Goal: Task Accomplishment & Management: Use online tool/utility

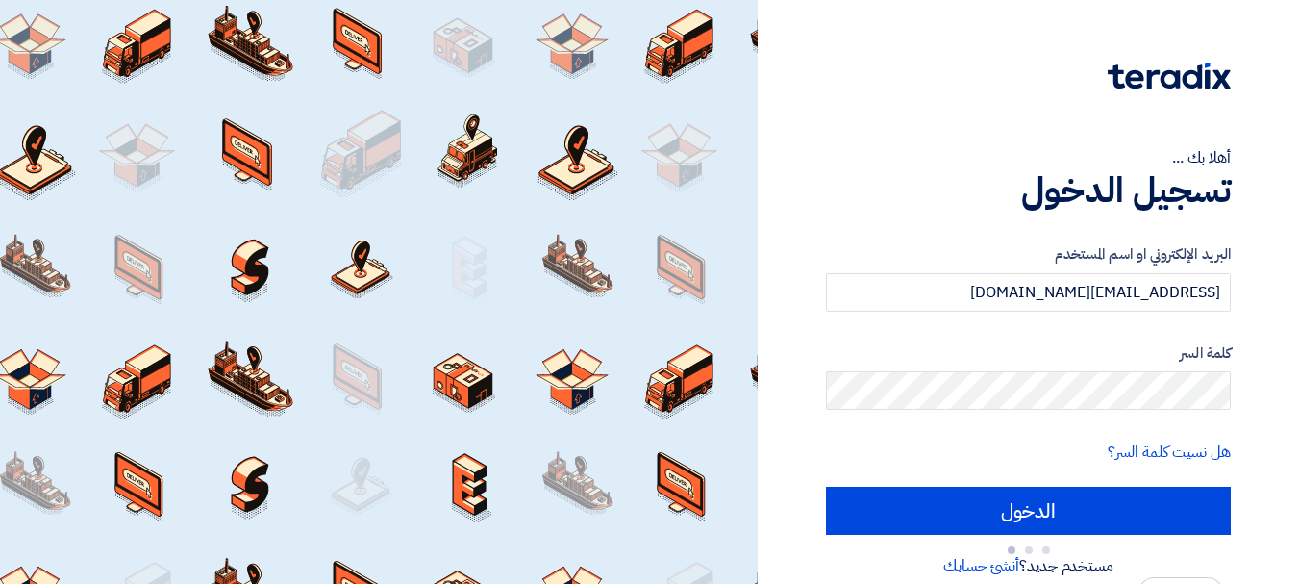
type input "Sign in"
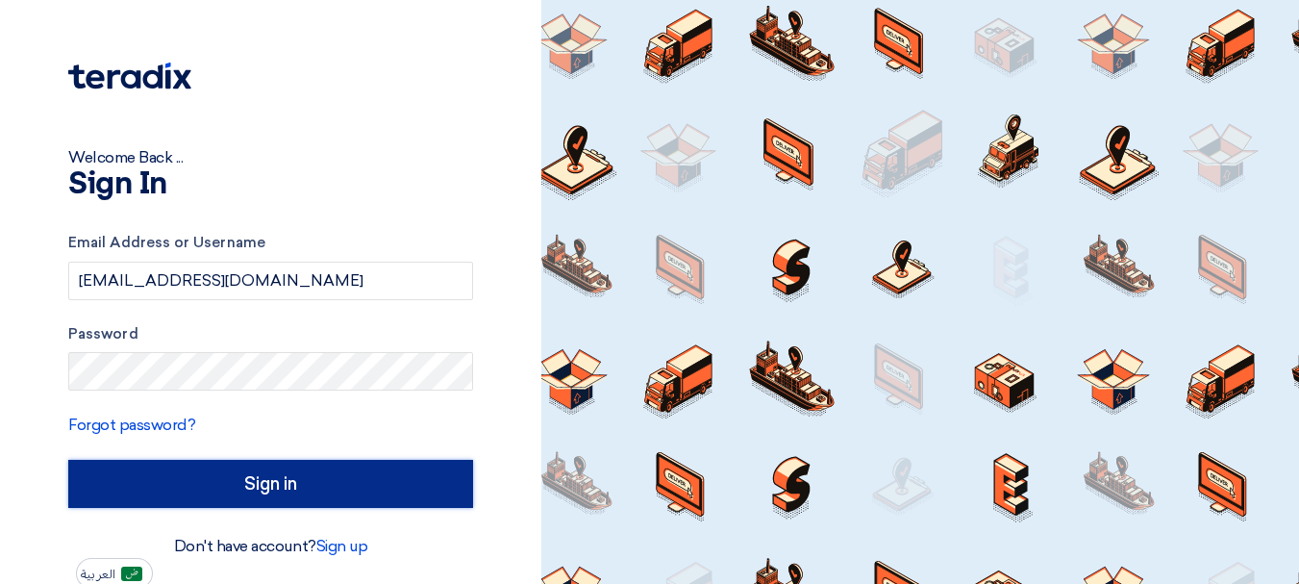
click at [262, 491] on input "Sign in" at bounding box center [270, 484] width 405 height 48
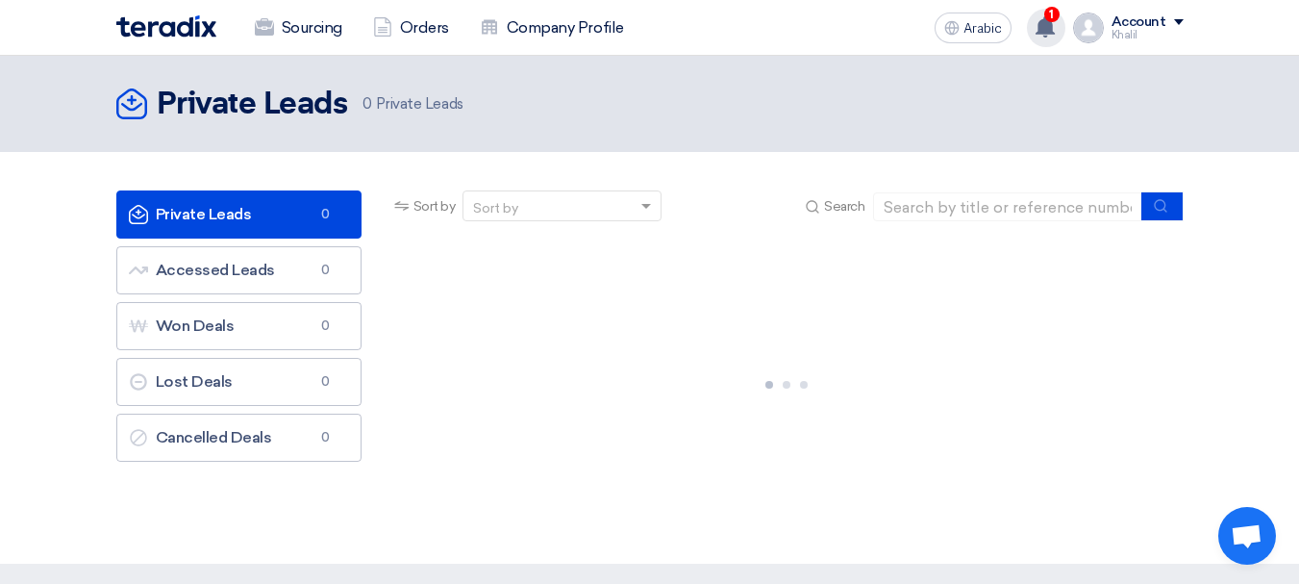
click at [1065, 16] on div "1 Your offer for "8100015879" request has been seen by the buyer 5 hours ago Ne…" at bounding box center [1046, 28] width 38 height 38
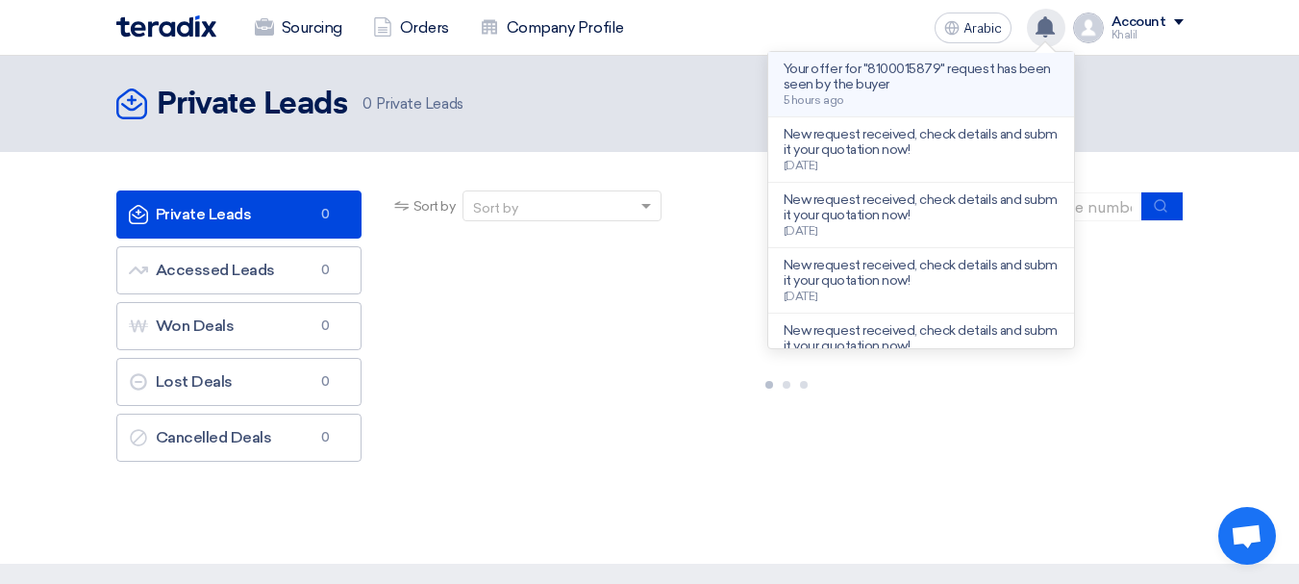
click at [951, 87] on p "Your offer for "8100015879" request has been seen by the buyer" at bounding box center [921, 77] width 275 height 31
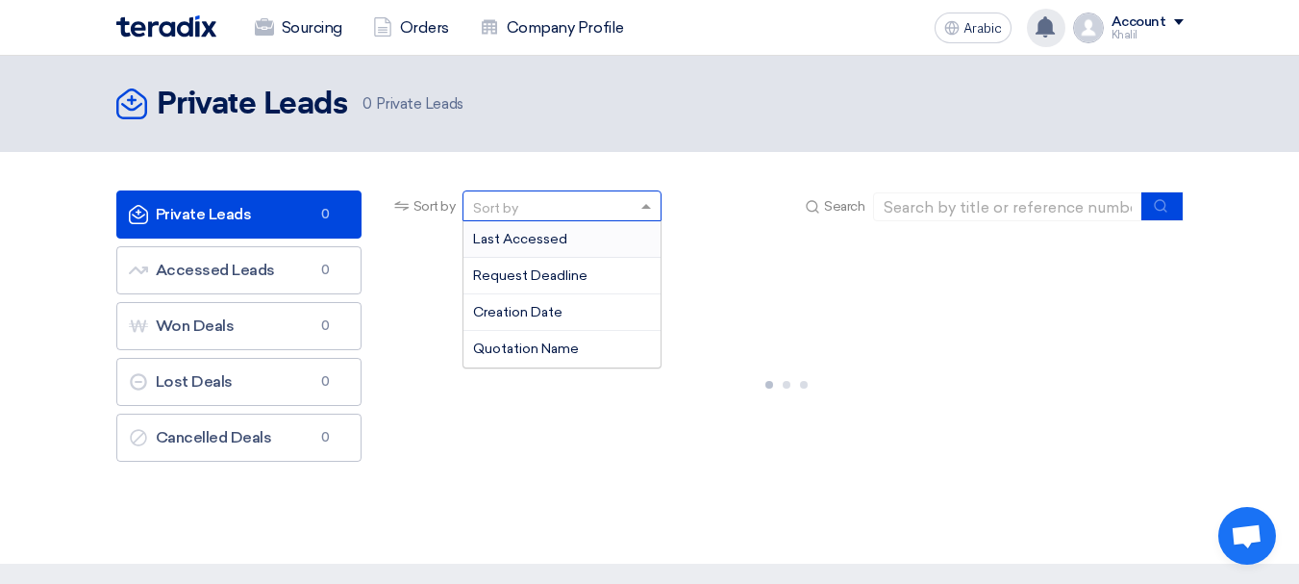
click at [537, 204] on div "Sort by" at bounding box center [549, 206] width 173 height 24
click at [1001, 205] on input at bounding box center [1007, 206] width 269 height 29
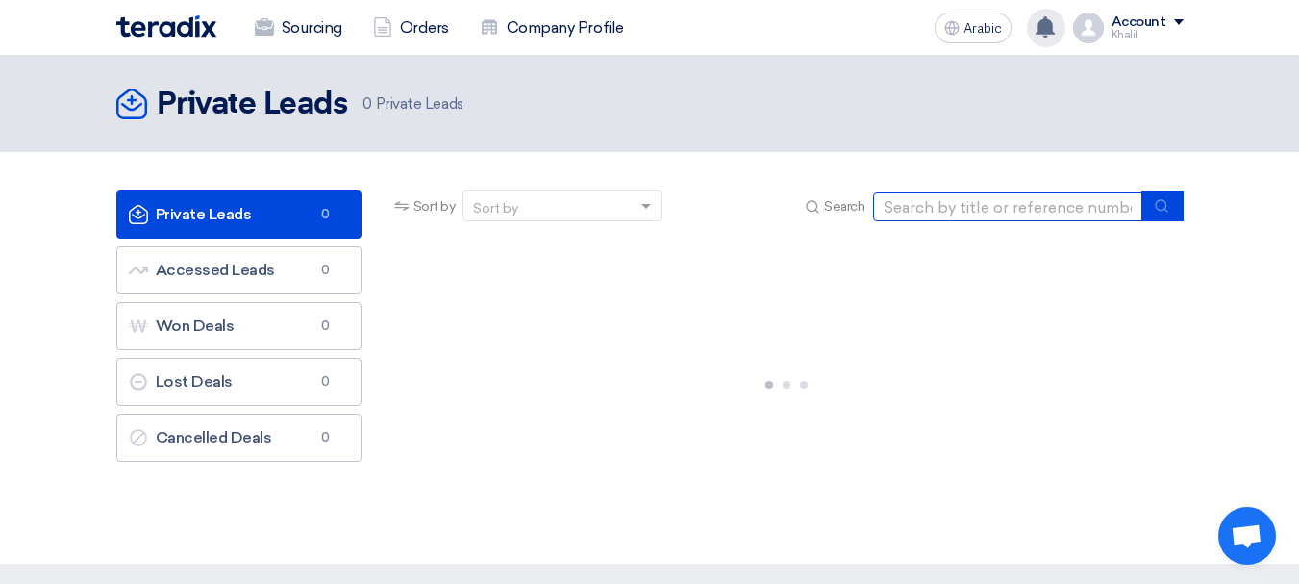
type input "71511"
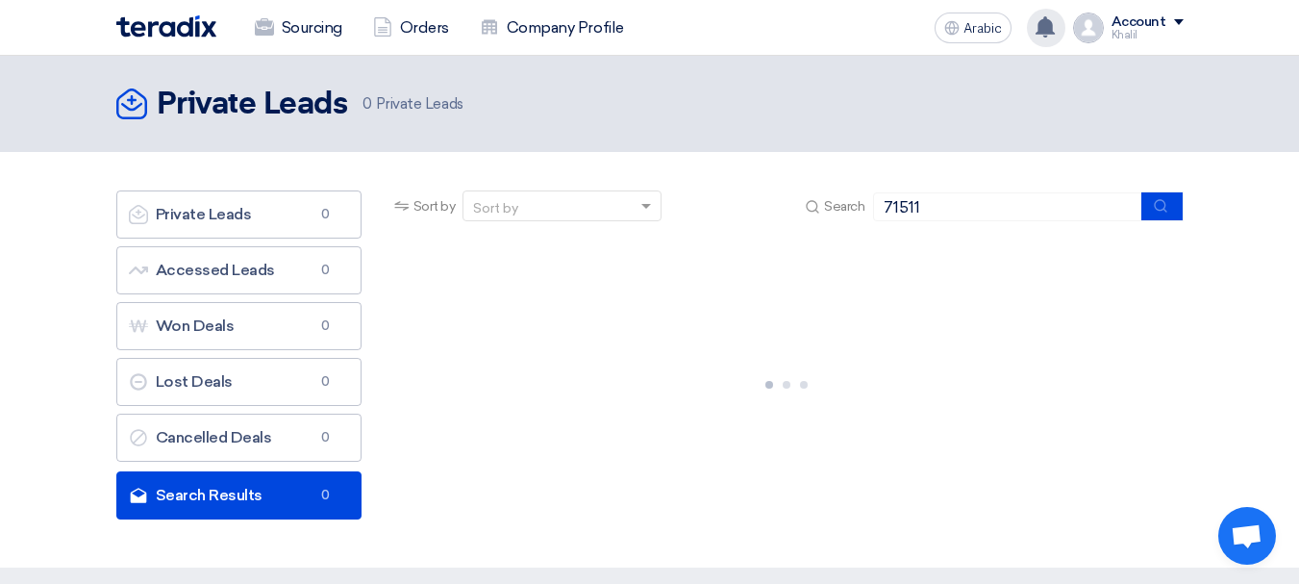
click at [896, 320] on div at bounding box center [786, 381] width 793 height 288
click at [1167, 208] on icon "submit" at bounding box center [1161, 205] width 15 height 15
click at [1035, 224] on div "Sort by Sort by Search 71511" at bounding box center [786, 213] width 793 height 46
click at [1012, 210] on input "71511" at bounding box center [1007, 206] width 269 height 29
click at [1171, 213] on button "submit" at bounding box center [1162, 206] width 42 height 30
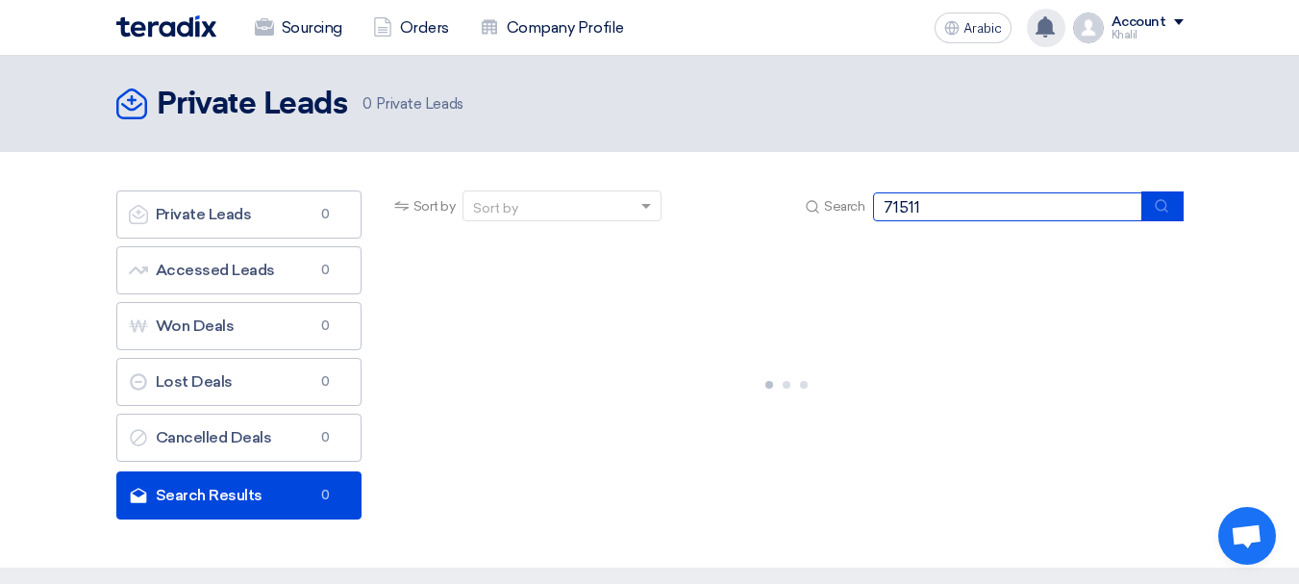
drag, startPoint x: 979, startPoint y: 208, endPoint x: 863, endPoint y: 208, distance: 115.4
click at [863, 208] on div "Search 71511" at bounding box center [992, 206] width 382 height 30
click at [661, 289] on div at bounding box center [786, 381] width 793 height 288
click at [929, 209] on input at bounding box center [1007, 206] width 269 height 29
type input "71511"
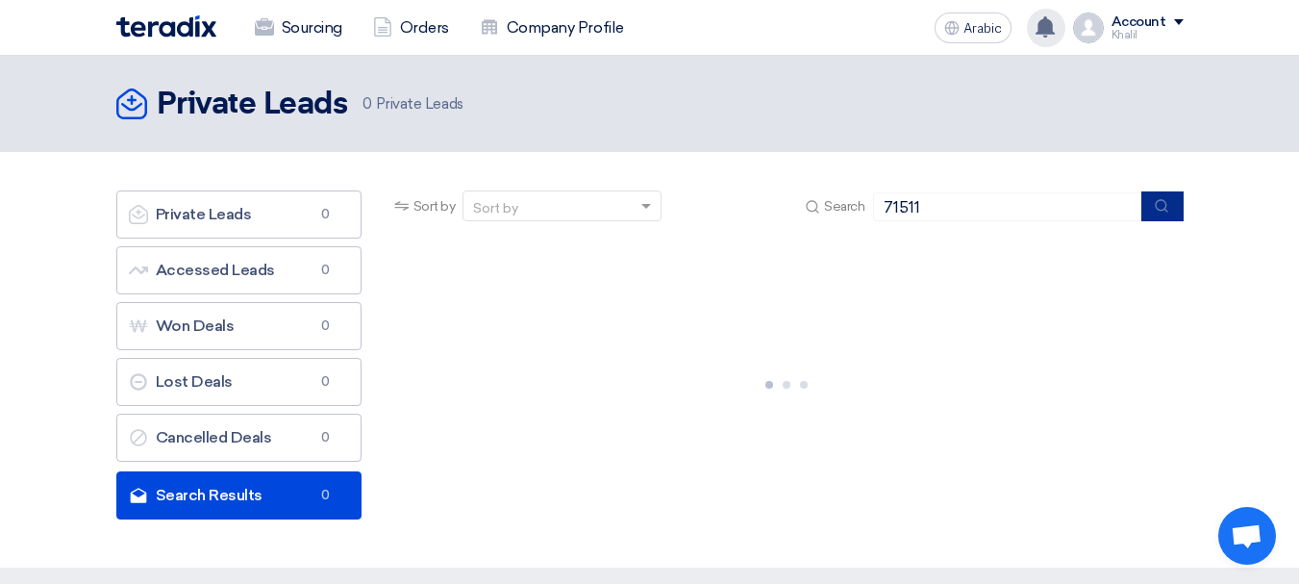
click at [1170, 211] on button "submit" at bounding box center [1162, 206] width 42 height 30
click at [316, 18] on font "Sourcing" at bounding box center [312, 27] width 61 height 18
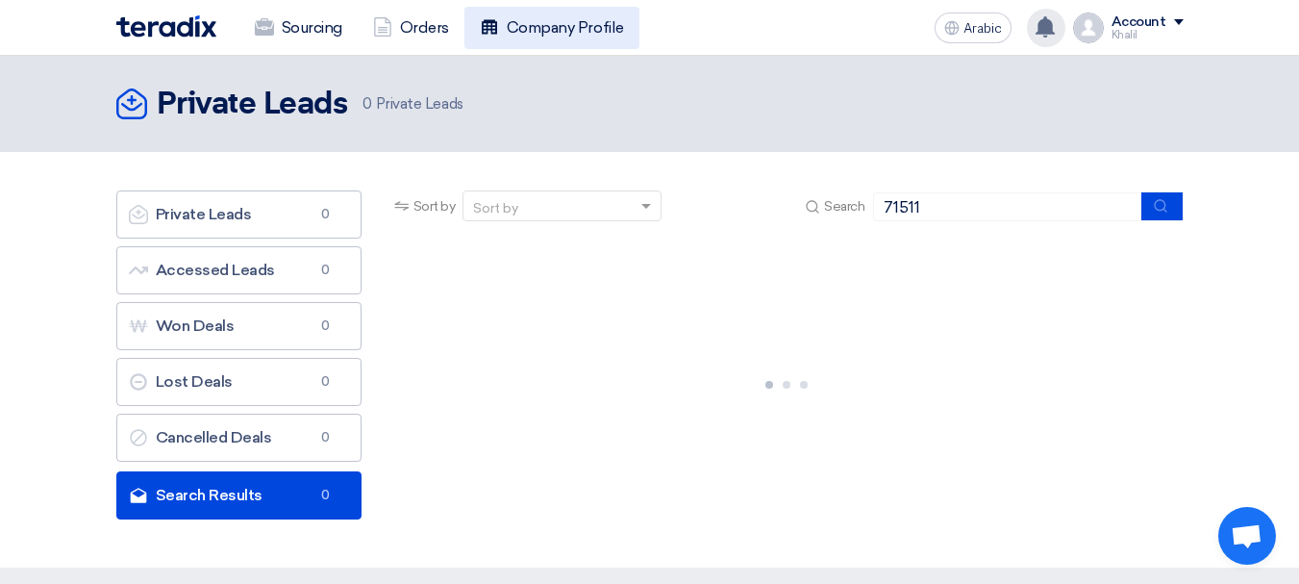
click at [592, 37] on font "Company Profile" at bounding box center [565, 27] width 117 height 23
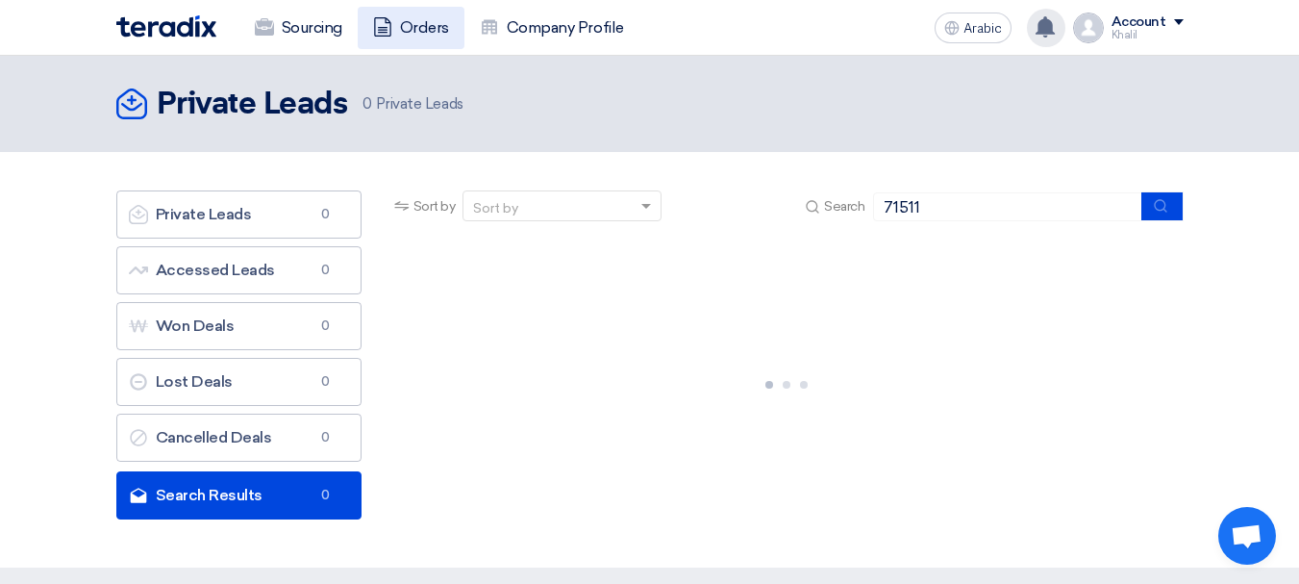
click at [431, 36] on font "Orders" at bounding box center [424, 27] width 49 height 18
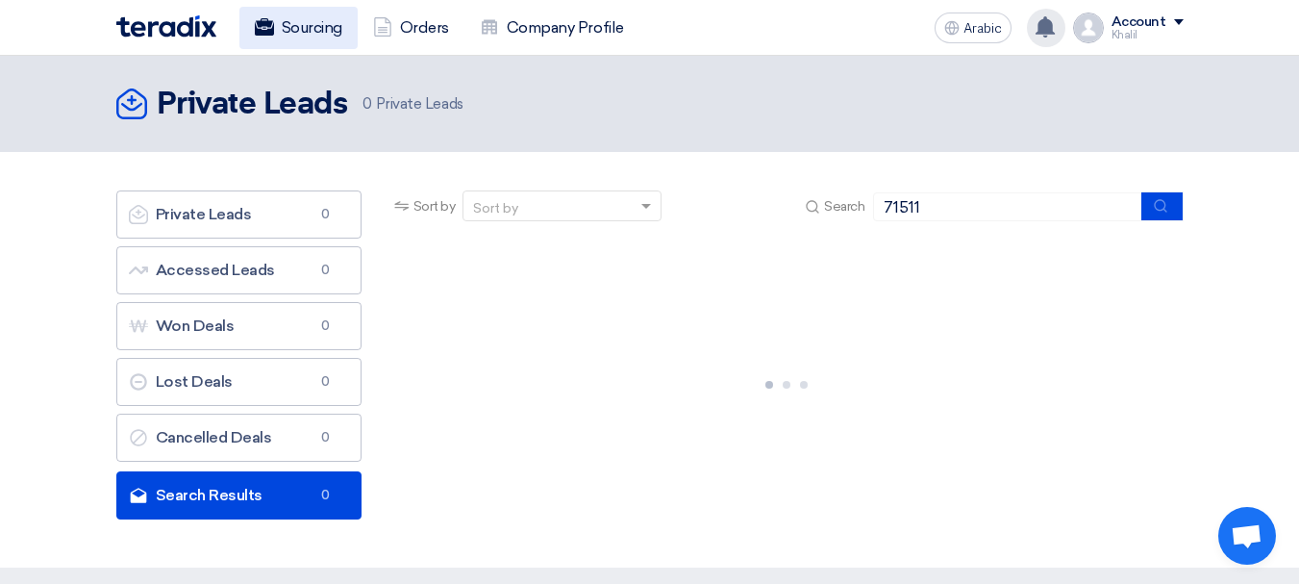
click at [331, 29] on font "Sourcing" at bounding box center [312, 27] width 61 height 18
click at [188, 26] on img at bounding box center [166, 26] width 100 height 22
click at [1171, 29] on div "Account" at bounding box center [1148, 22] width 72 height 16
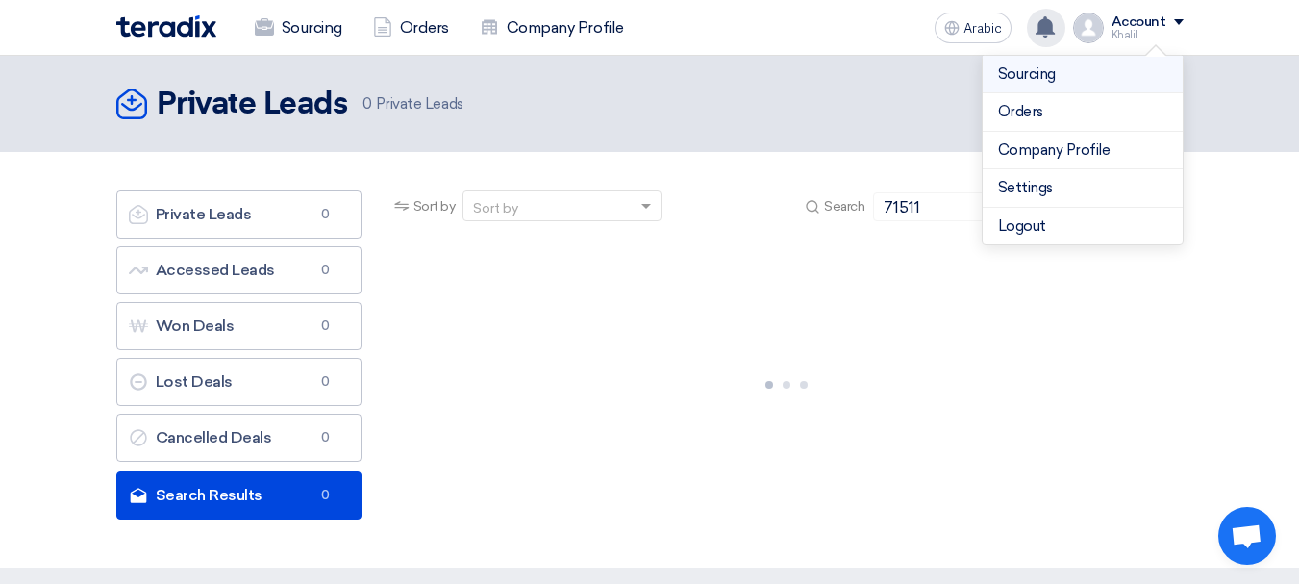
click at [1085, 74] on link "Sourcing" at bounding box center [1082, 74] width 169 height 22
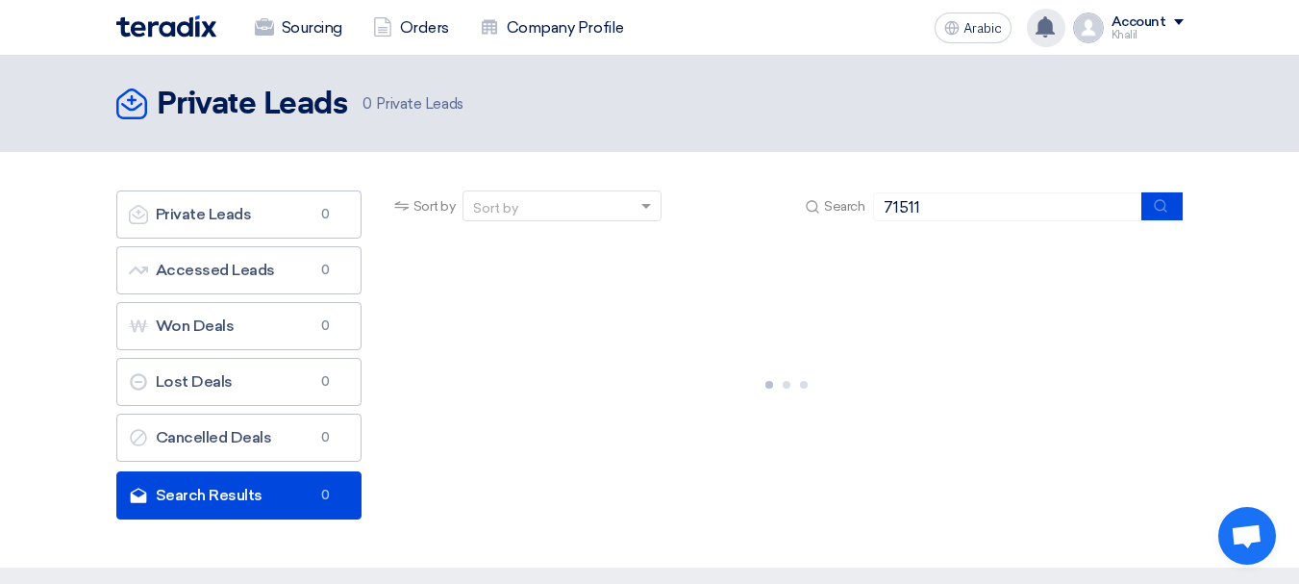
click at [1172, 32] on div "Khalil" at bounding box center [1148, 35] width 72 height 11
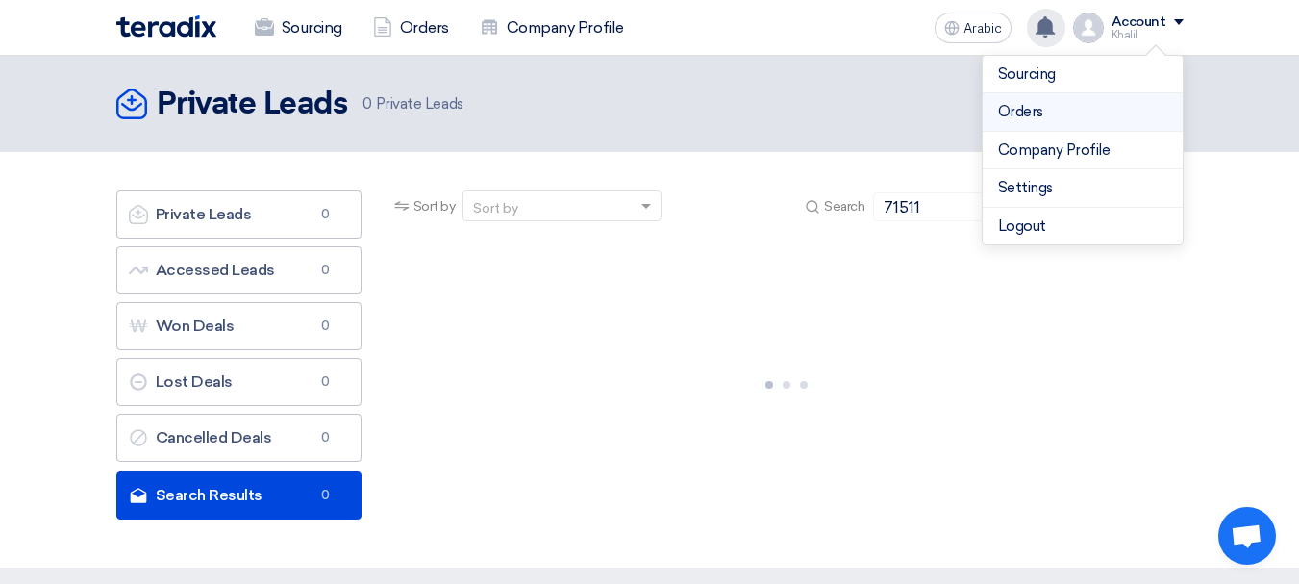
click at [1063, 114] on link "Orders" at bounding box center [1082, 112] width 169 height 22
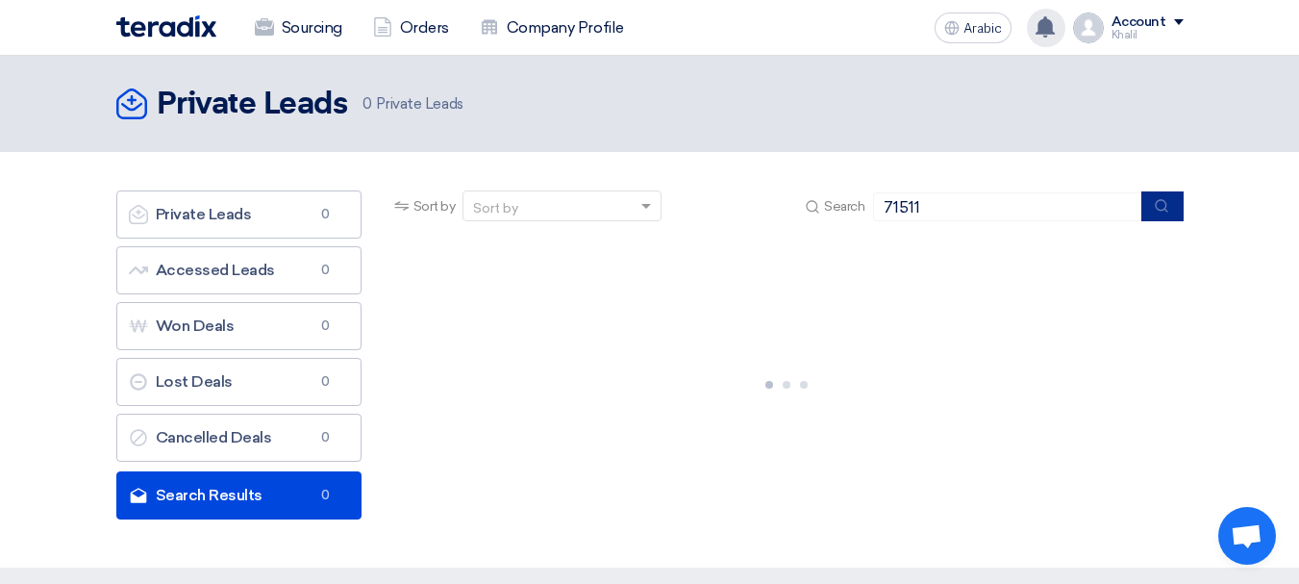
click at [1163, 202] on icon "submit" at bounding box center [1161, 205] width 15 height 15
click at [1162, 200] on use "submit" at bounding box center [1161, 205] width 12 height 12
click at [1163, 199] on icon "submit" at bounding box center [1161, 205] width 15 height 15
click at [1165, 199] on icon "submit" at bounding box center [1161, 205] width 15 height 15
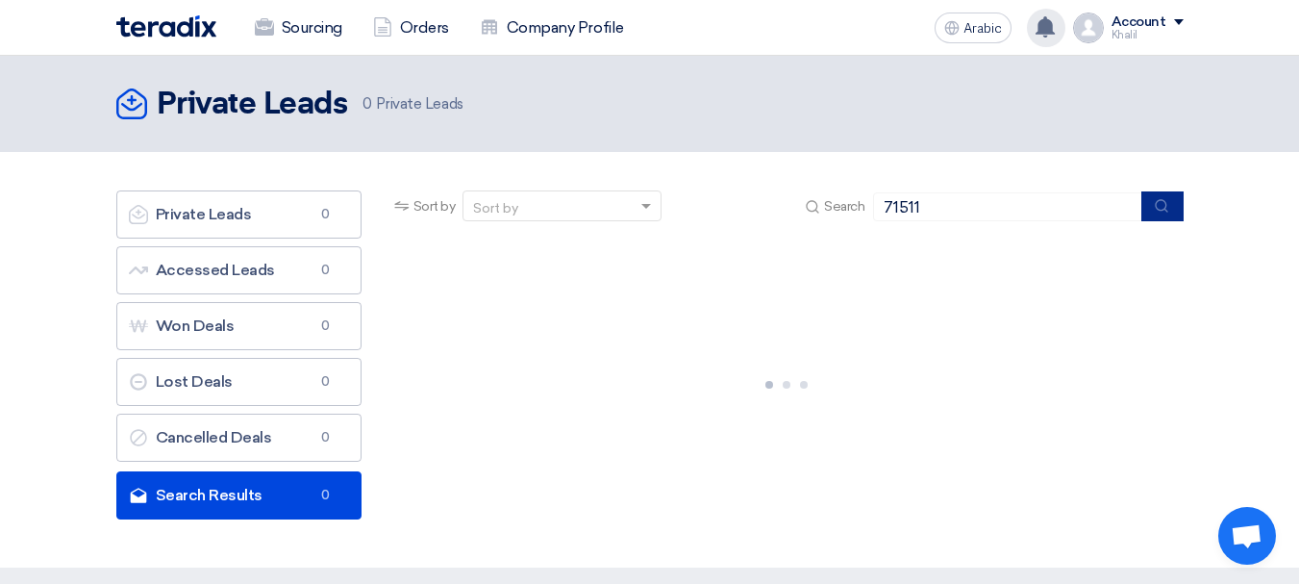
click at [1165, 198] on icon "submit" at bounding box center [1161, 205] width 15 height 15
click at [292, 30] on font "Sourcing" at bounding box center [312, 27] width 61 height 18
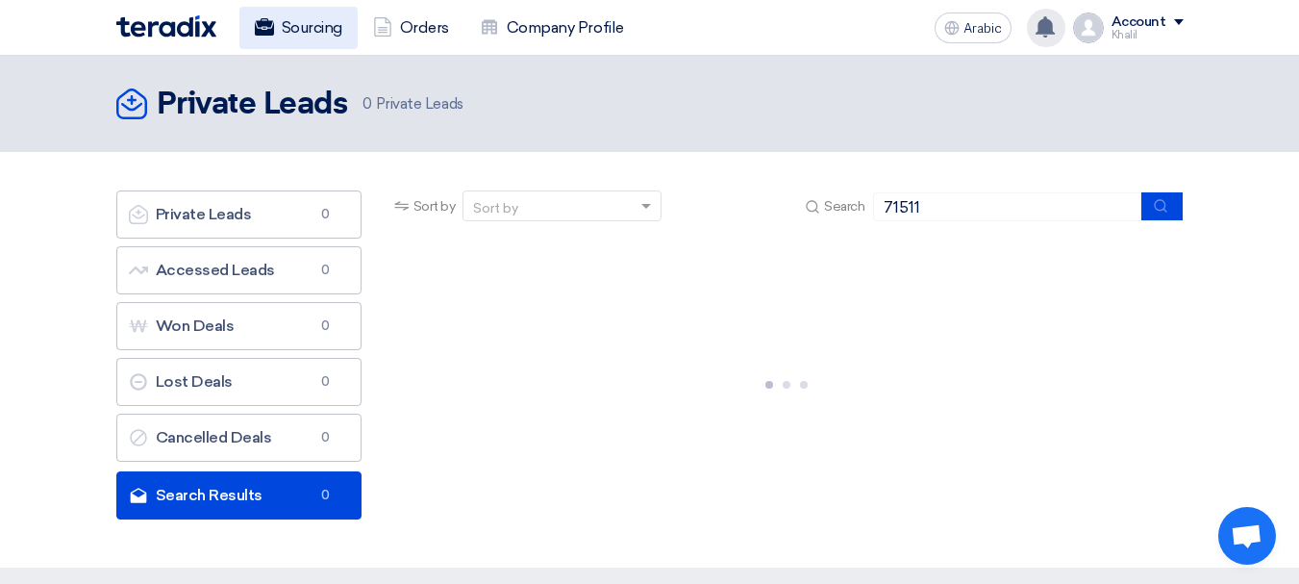
click at [292, 30] on font "Sourcing" at bounding box center [312, 27] width 61 height 18
click at [1246, 543] on span "Open chat" at bounding box center [1247, 537] width 32 height 27
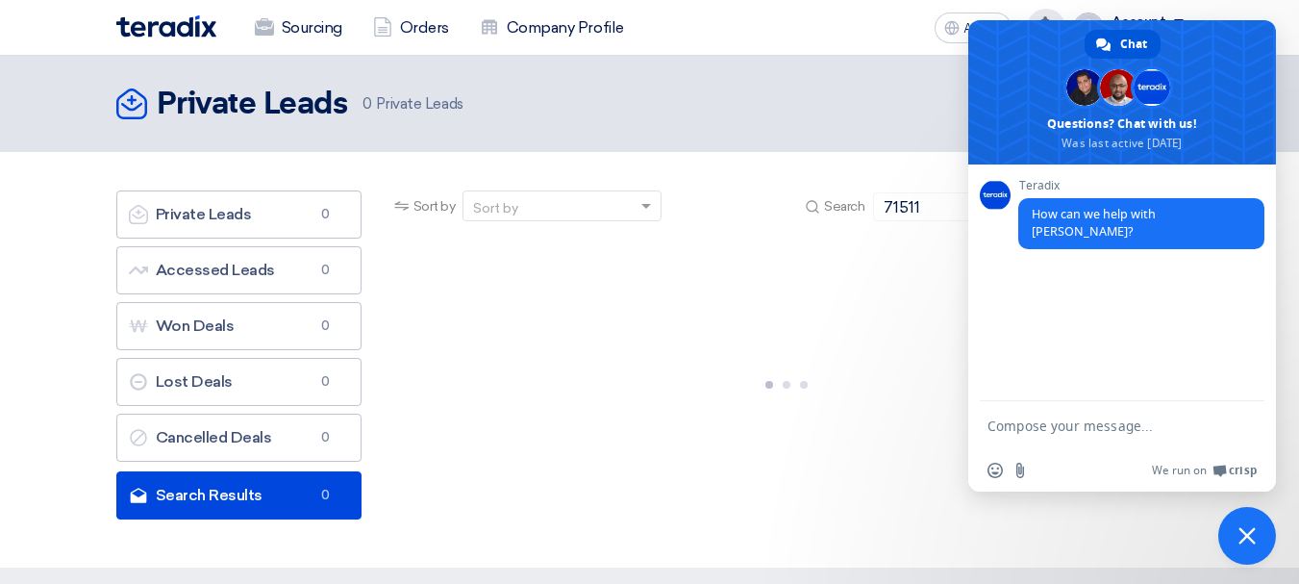
click at [974, 376] on div "Teradix How can we help with Teradix?" at bounding box center [1122, 282] width 308 height 237
click at [962, 252] on div at bounding box center [786, 381] width 793 height 288
click at [1293, 371] on section "Private Leads Private Leads 0 Accessed Leads Accessed Leads 0 Won Deals Won Dea…" at bounding box center [649, 359] width 1299 height 415
click at [623, 350] on div at bounding box center [786, 381] width 793 height 288
click at [952, 202] on input "71511" at bounding box center [1007, 206] width 269 height 29
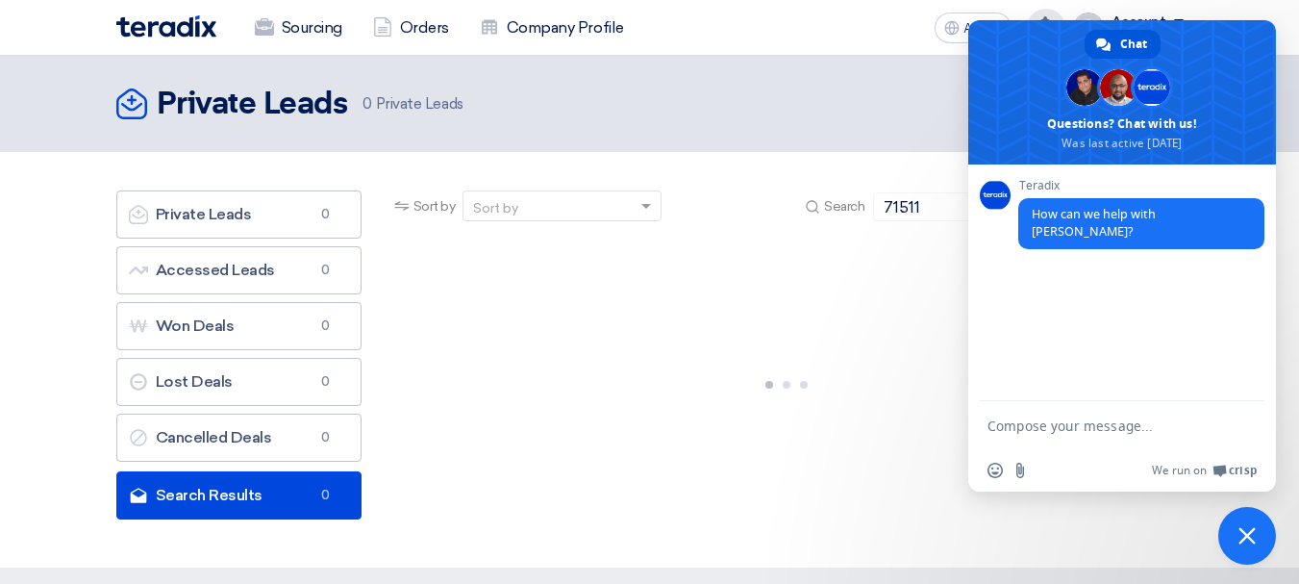
click at [703, 159] on section "Private Leads Private Leads 0 Accessed Leads Accessed Leads 0 Won Deals Won Dea…" at bounding box center [649, 359] width 1299 height 415
click at [1233, 532] on span "Close chat" at bounding box center [1247, 536] width 58 height 58
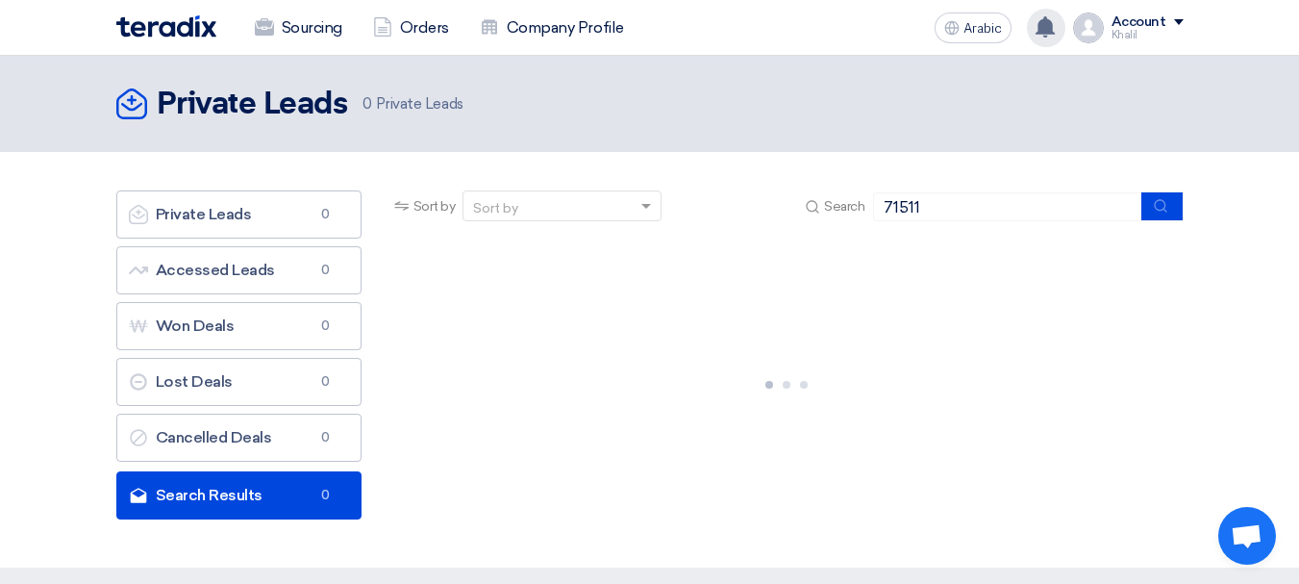
click at [1180, 19] on span at bounding box center [1179, 22] width 10 height 6
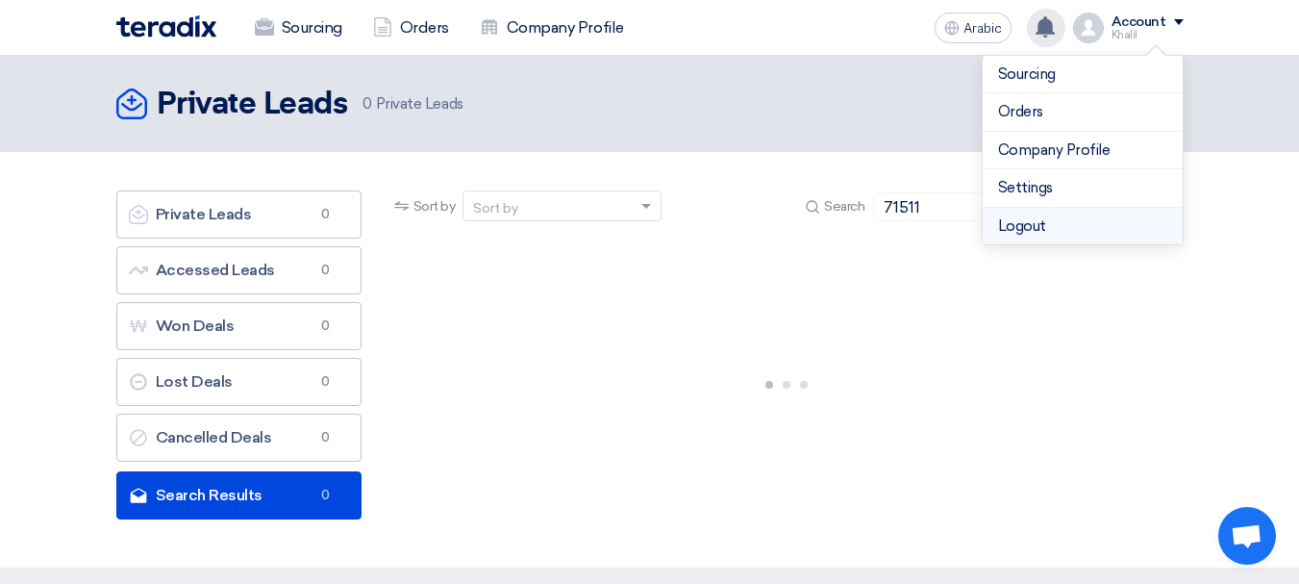
click at [1066, 224] on li "Logout" at bounding box center [1083, 226] width 200 height 37
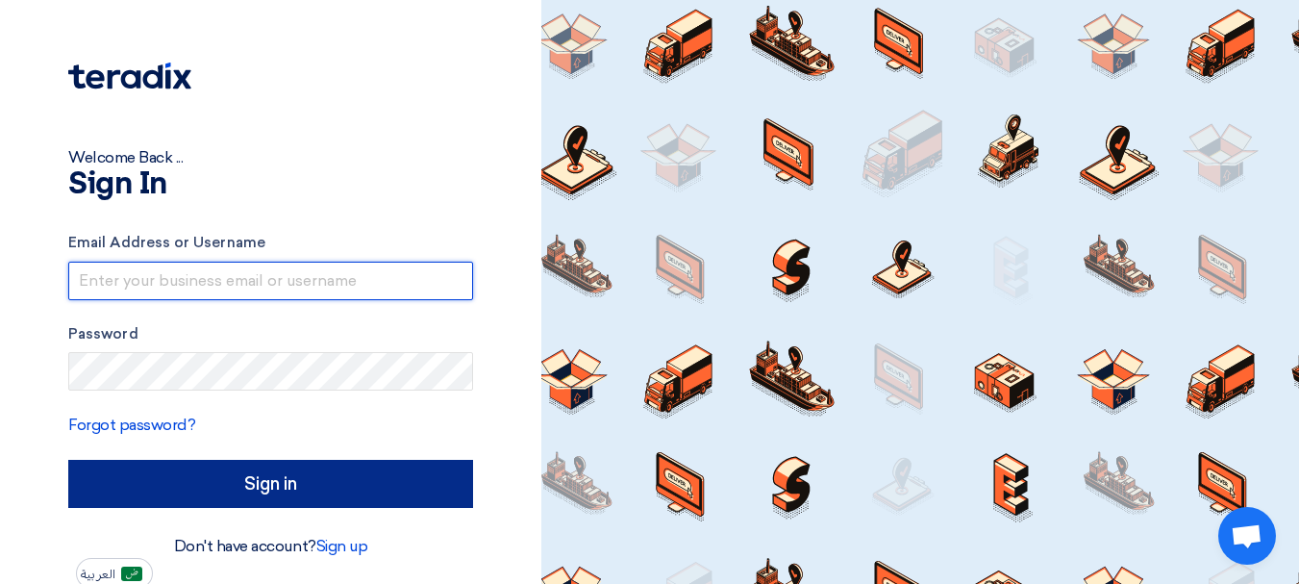
type input "[EMAIL_ADDRESS][DOMAIN_NAME]"
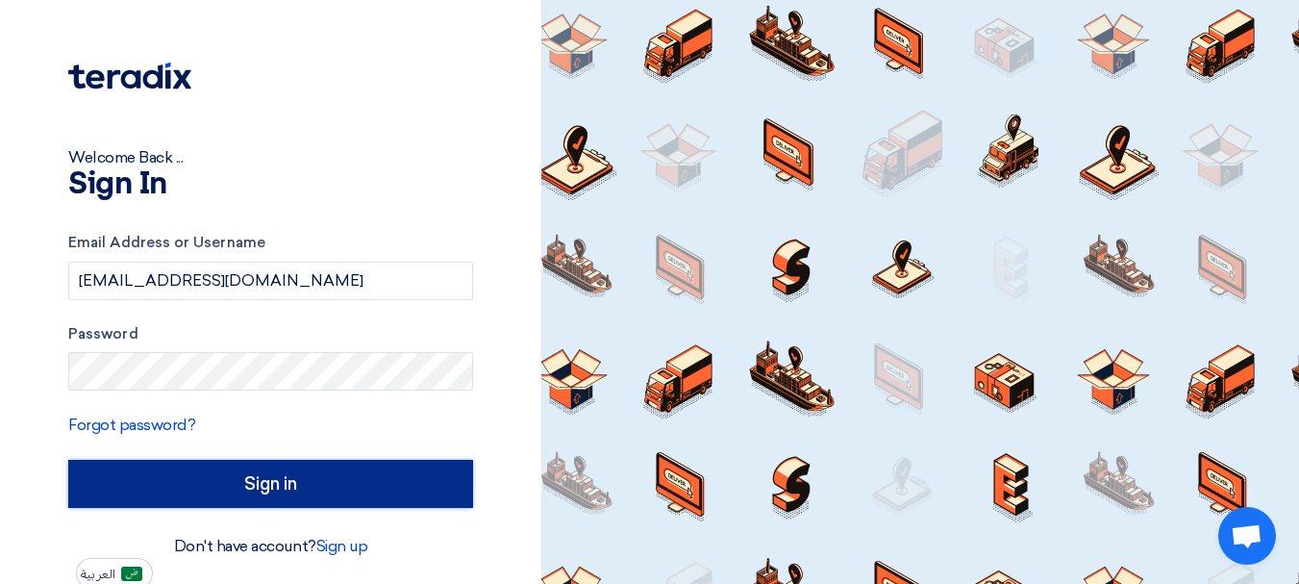
click at [226, 489] on input "Sign in" at bounding box center [270, 484] width 405 height 48
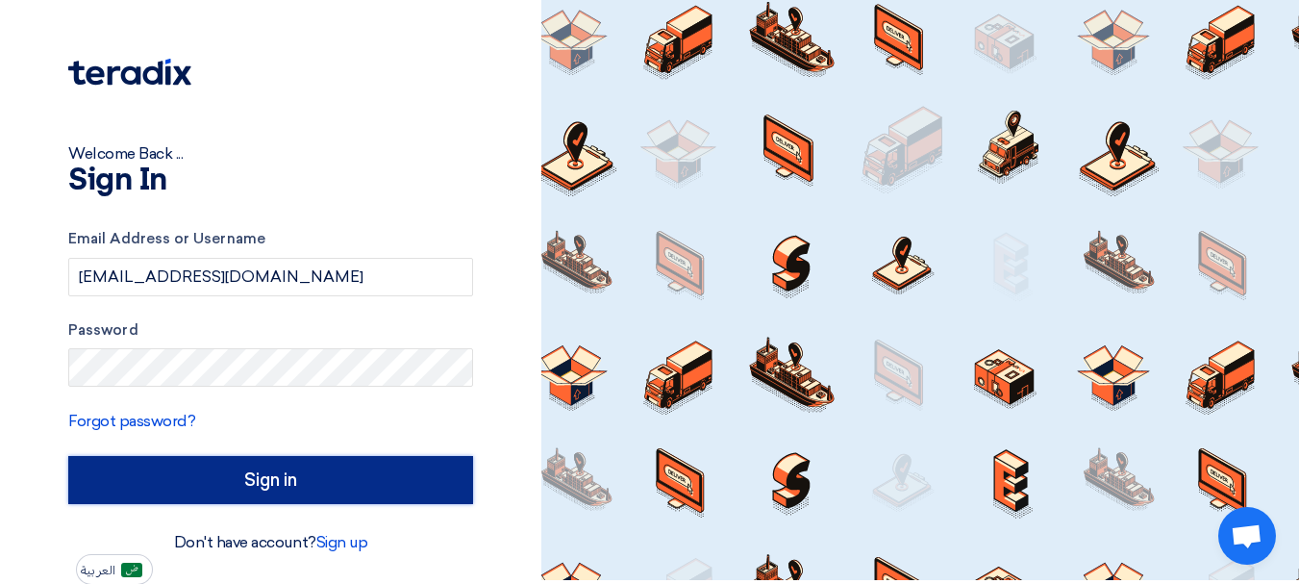
scroll to position [5, 0]
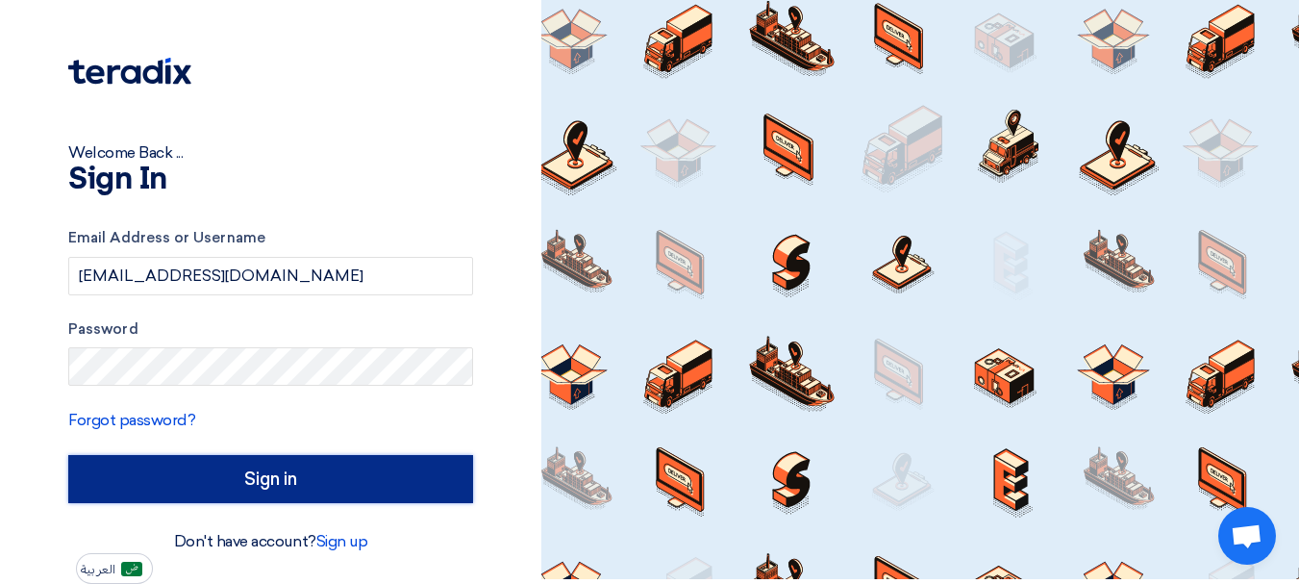
click at [314, 483] on input "Sign in" at bounding box center [270, 479] width 405 height 48
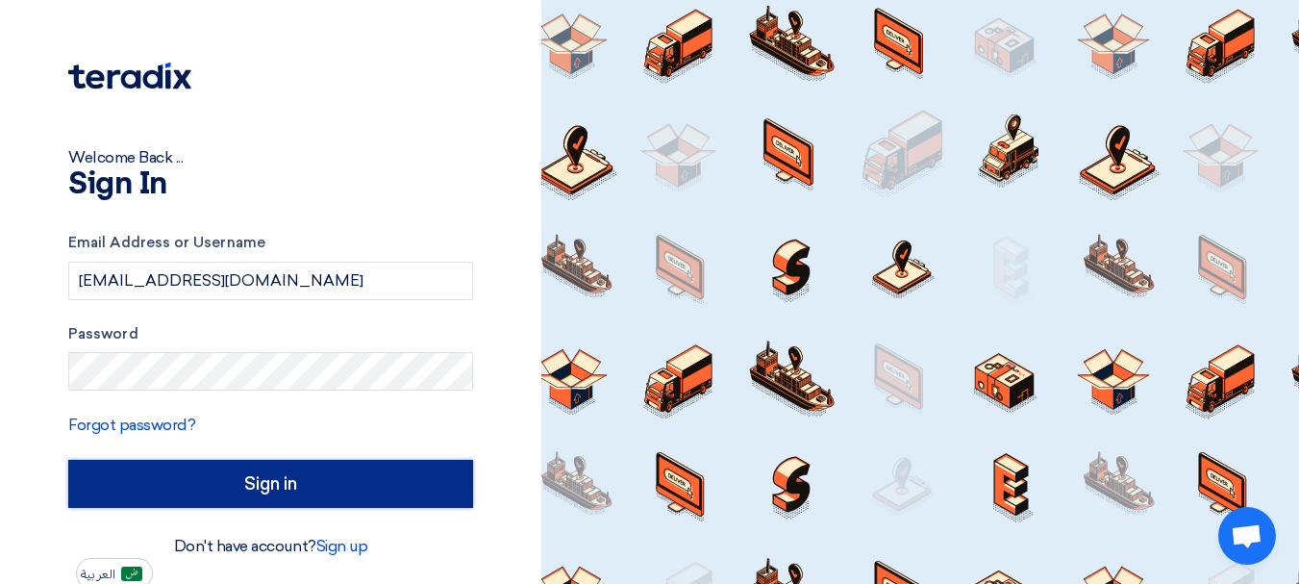
click at [321, 475] on input "Sign in" at bounding box center [270, 484] width 405 height 48
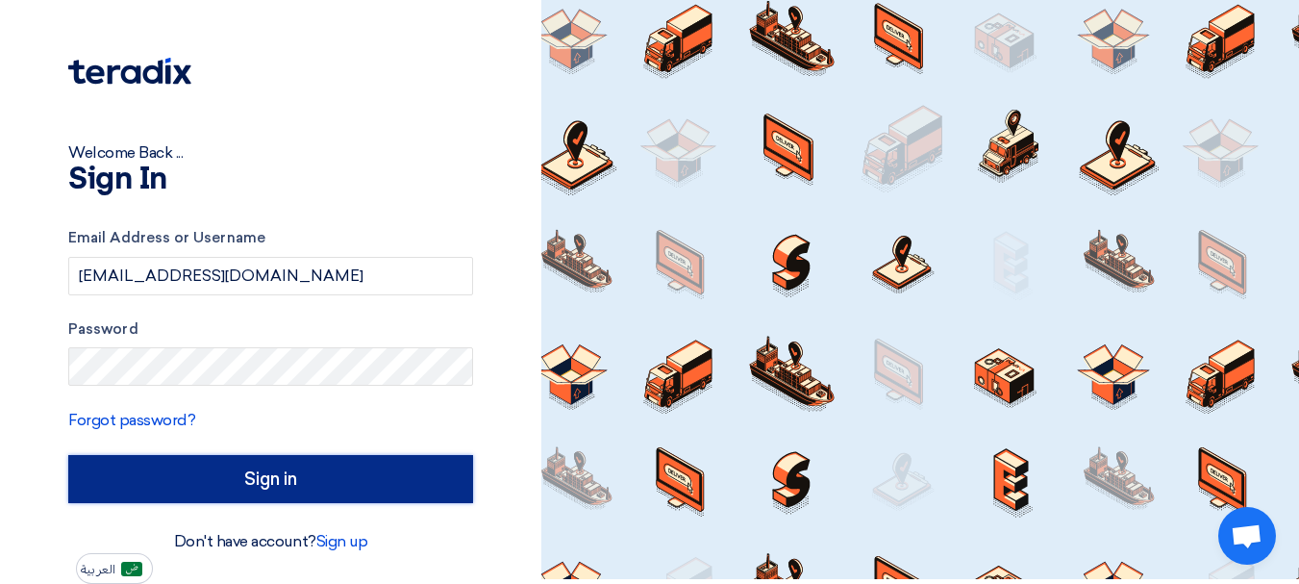
click at [308, 477] on input "Sign in" at bounding box center [270, 479] width 405 height 48
click at [278, 473] on input "Sign in" at bounding box center [270, 479] width 405 height 48
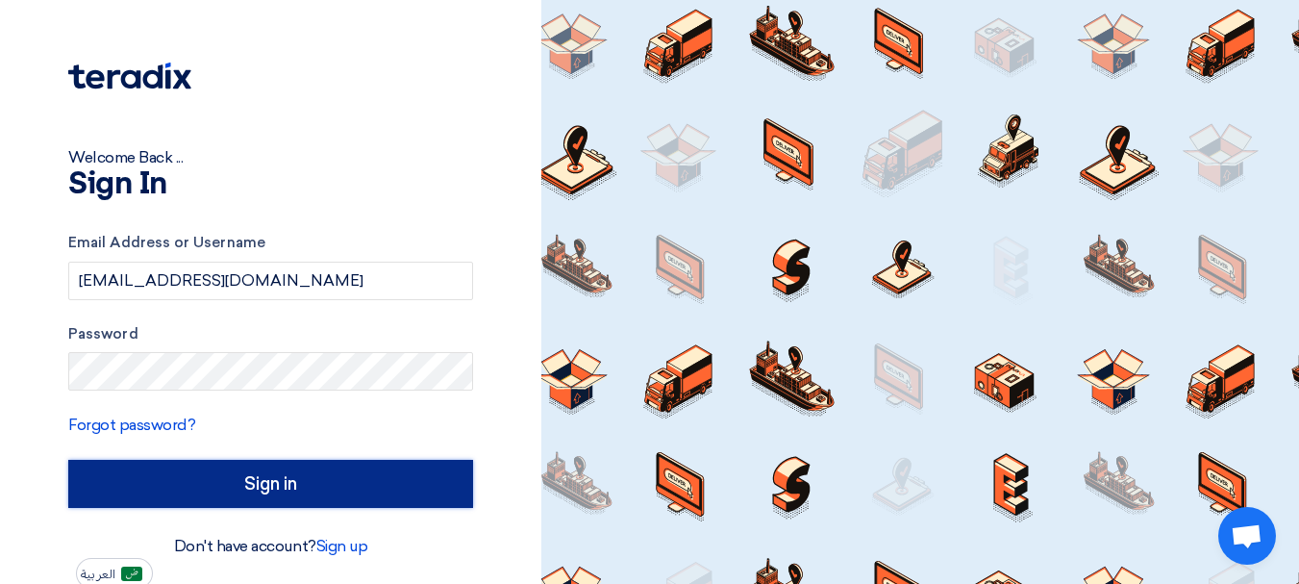
click at [282, 472] on input "Sign in" at bounding box center [270, 484] width 405 height 48
click at [302, 477] on input "Sign in" at bounding box center [270, 484] width 405 height 48
click at [308, 477] on input "Sign in" at bounding box center [270, 484] width 405 height 48
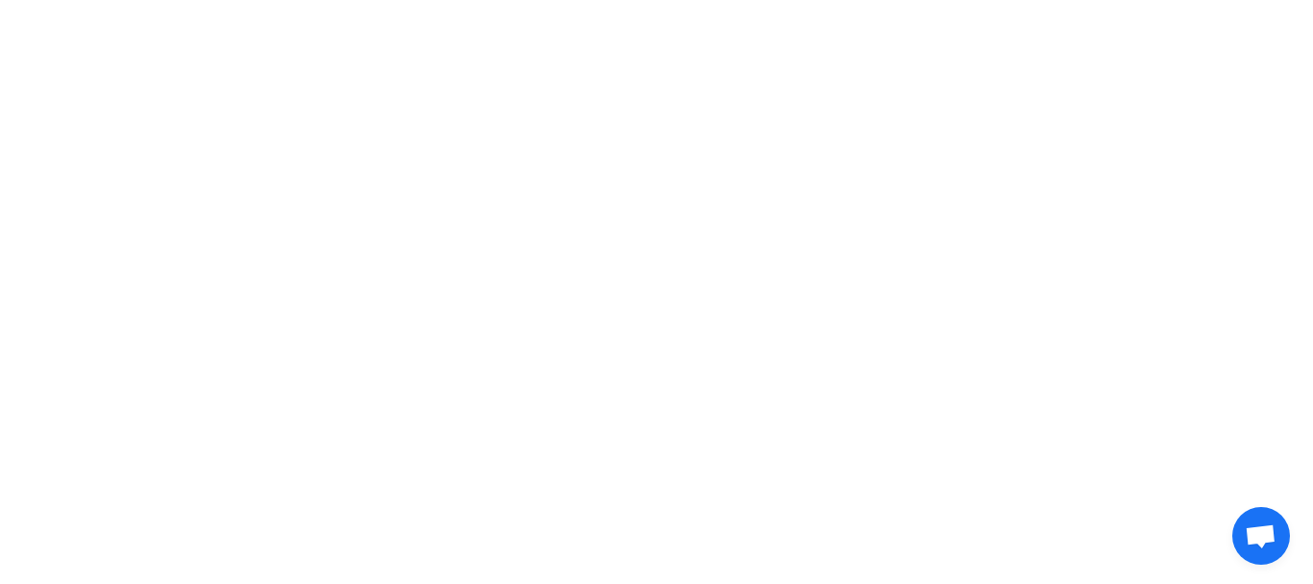
click at [508, 56] on html "Chat Samer Khaled Questions? Chat with us! Was last active 2/24/2025 Teradix Ho…" at bounding box center [656, 28] width 1313 height 56
